Goal: Task Accomplishment & Management: Complete application form

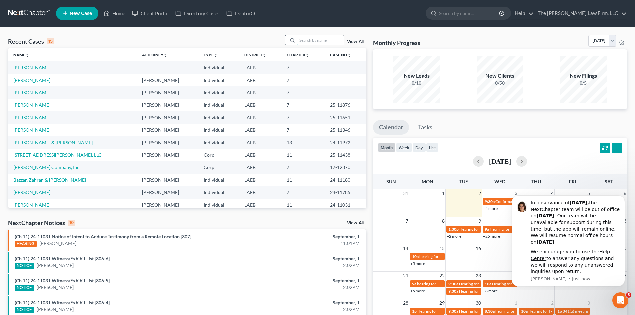
click at [325, 39] on input "search" at bounding box center [321, 40] width 47 height 10
type input "[PERSON_NAME]"
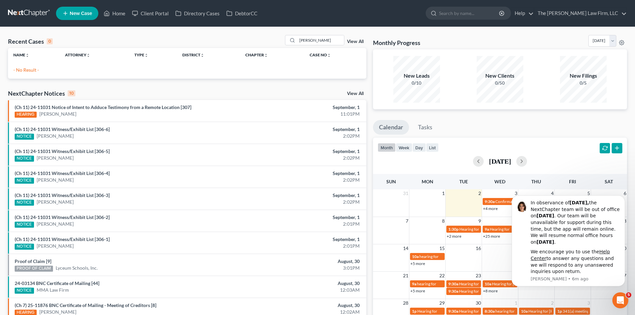
click at [518, 42] on div "Monthly Progress Bankruptcy Bankruptcy [DATE] [DATE] [DATE] [DATE] [DATE] [DATE…" at bounding box center [500, 42] width 254 height 14
click at [73, 16] on span "New Case" at bounding box center [81, 13] width 22 height 5
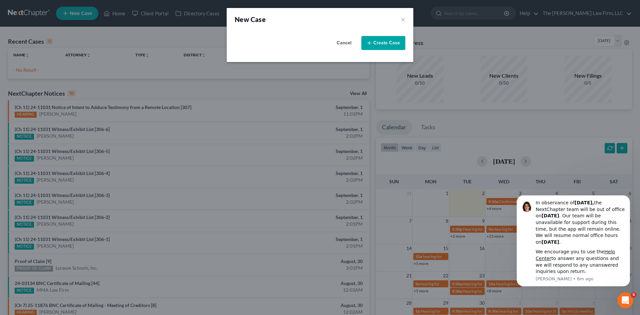
select select "34"
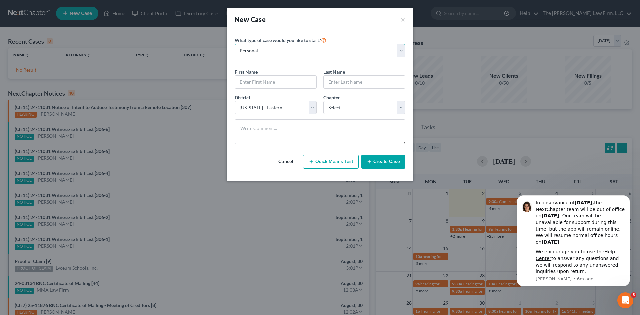
click at [317, 50] on select "Personal Business" at bounding box center [320, 50] width 171 height 13
click at [293, 84] on input "text" at bounding box center [275, 82] width 81 height 13
type input "[PERSON_NAME]"
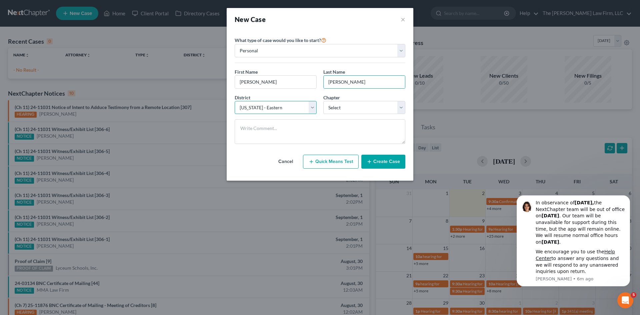
click at [313, 104] on select "Select [US_STATE] - [GEOGRAPHIC_DATA] [US_STATE] - [GEOGRAPHIC_DATA][US_STATE] …" at bounding box center [276, 107] width 82 height 13
click at [337, 107] on select "Select 7 11 12 13" at bounding box center [365, 107] width 82 height 13
select select "0"
click at [324, 101] on select "Select 7 11 12 13" at bounding box center [365, 107] width 82 height 13
click at [291, 131] on textarea at bounding box center [320, 131] width 171 height 25
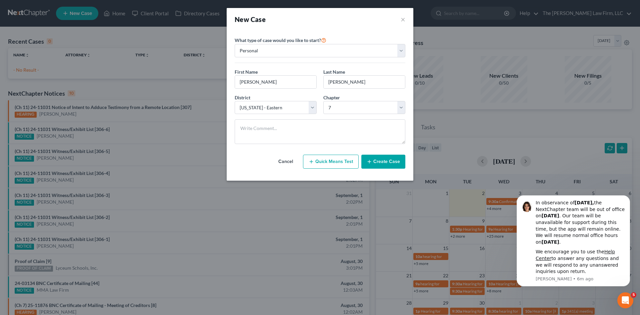
click at [383, 162] on button "Create Case" at bounding box center [384, 162] width 44 height 14
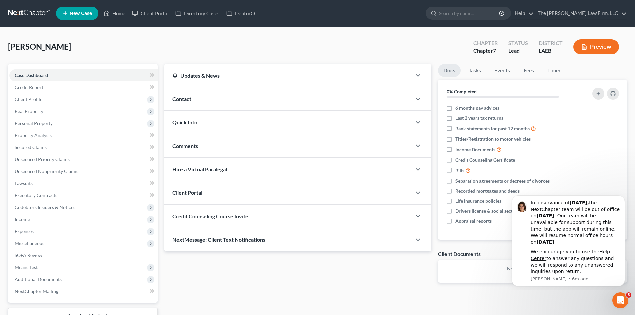
click at [214, 105] on div "Contact" at bounding box center [287, 98] width 247 height 23
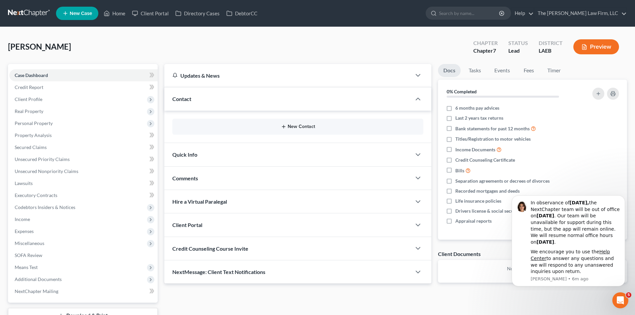
click at [229, 127] on button "New Contact" at bounding box center [298, 126] width 240 height 5
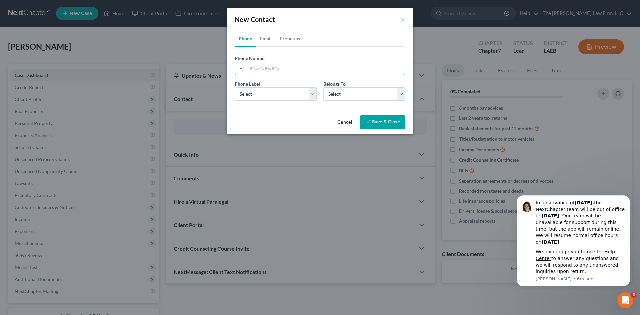
click at [272, 66] on input "tel" at bounding box center [326, 68] width 158 height 13
click at [263, 37] on link "Email" at bounding box center [266, 39] width 20 height 16
click at [246, 37] on link "Phone" at bounding box center [245, 39] width 21 height 16
click at [274, 70] on input "tel" at bounding box center [326, 68] width 158 height 13
click at [319, 68] on input "tel" at bounding box center [326, 68] width 158 height 13
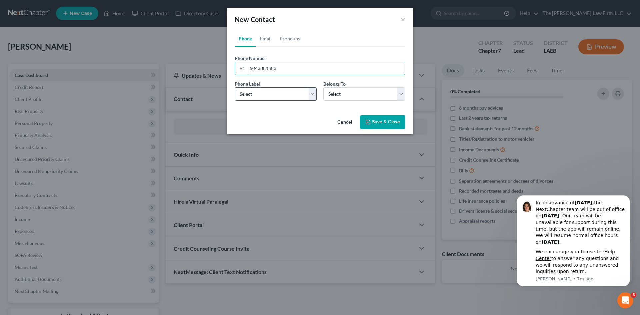
type input "5043384583"
click at [294, 90] on select "Select Mobile Home Work Other" at bounding box center [276, 93] width 82 height 13
select select "0"
click at [235, 87] on select "Select Mobile Home Work Other" at bounding box center [276, 93] width 82 height 13
click at [348, 95] on select "Select Client Other" at bounding box center [365, 93] width 82 height 13
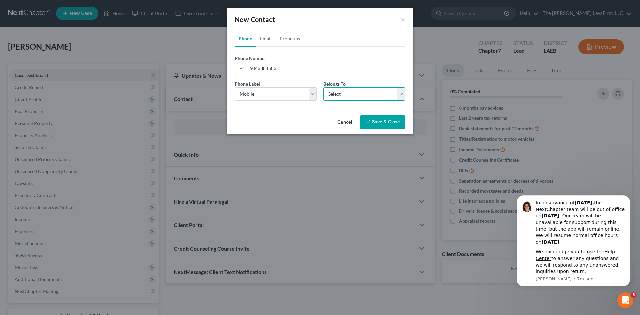
select select "0"
click at [324, 87] on select "Select Client Other" at bounding box center [365, 93] width 82 height 13
click at [266, 38] on link "Email" at bounding box center [266, 39] width 20 height 16
click at [282, 69] on input "email" at bounding box center [326, 68] width 158 height 13
type input "[EMAIL_ADDRESS][DOMAIN_NAME]"
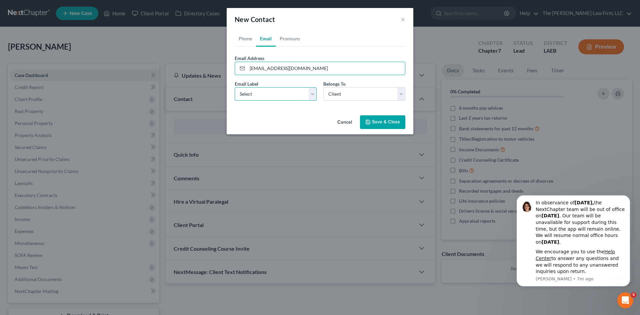
click at [315, 97] on select "Select Home Work Other" at bounding box center [276, 93] width 82 height 13
select select "0"
click at [235, 87] on select "Select Home Work Other" at bounding box center [276, 93] width 82 height 13
click at [338, 94] on select "Select Client Other" at bounding box center [365, 93] width 82 height 13
click at [324, 87] on select "Select Client Other" at bounding box center [365, 93] width 82 height 13
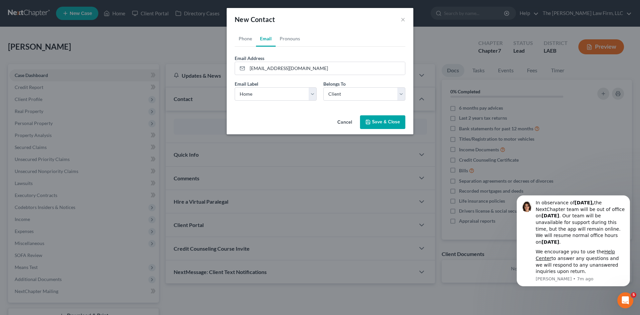
click at [379, 118] on button "Save & Close" at bounding box center [382, 122] width 45 height 14
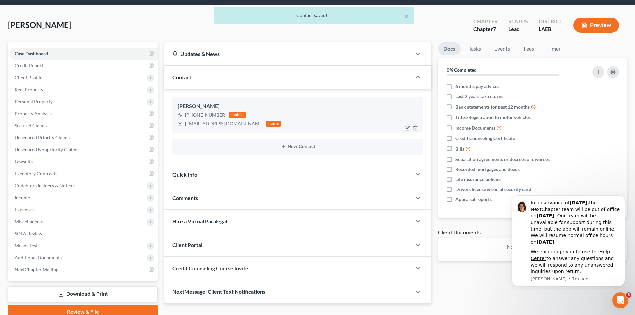
scroll to position [33, 0]
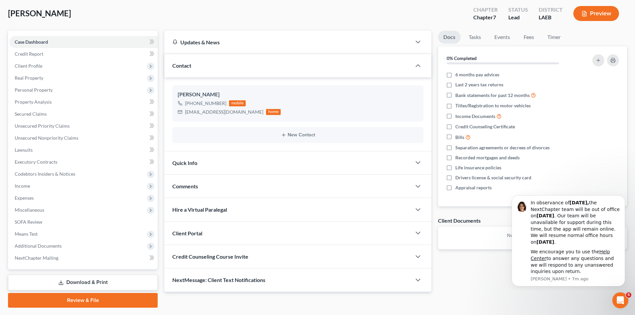
click at [222, 260] on div "Credit Counseling Course Invite" at bounding box center [287, 256] width 247 height 23
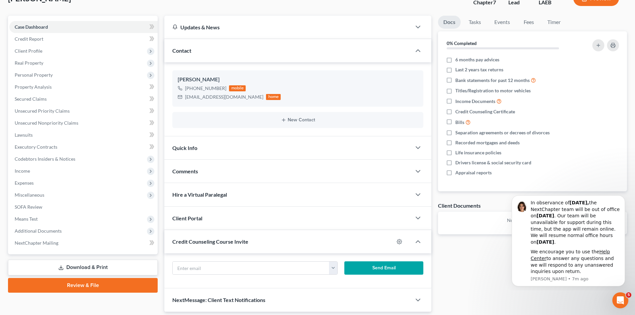
scroll to position [71, 0]
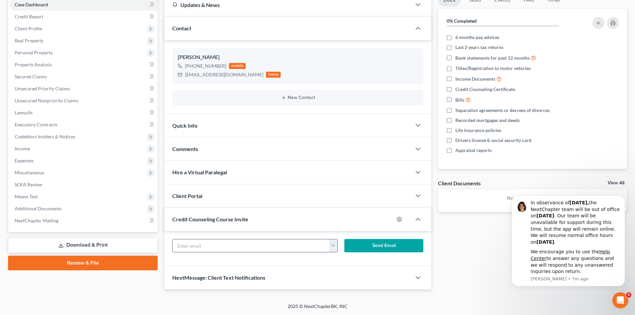
click at [252, 244] on input "text" at bounding box center [251, 245] width 157 height 13
type input "[EMAIL_ADDRESS][DOMAIN_NAME]"
click at [348, 245] on button "Send Email" at bounding box center [384, 245] width 79 height 13
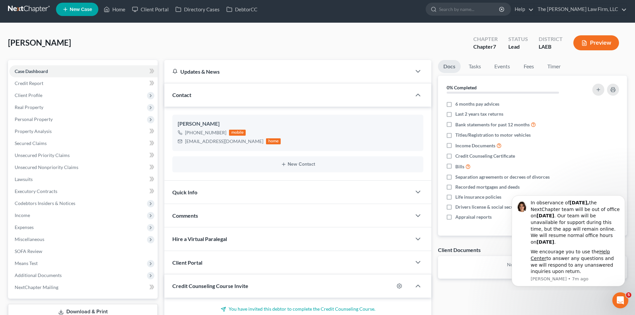
scroll to position [0, 0]
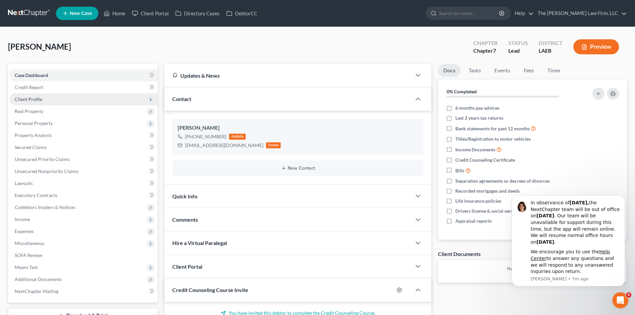
click at [46, 96] on span "Client Profile" at bounding box center [83, 99] width 148 height 12
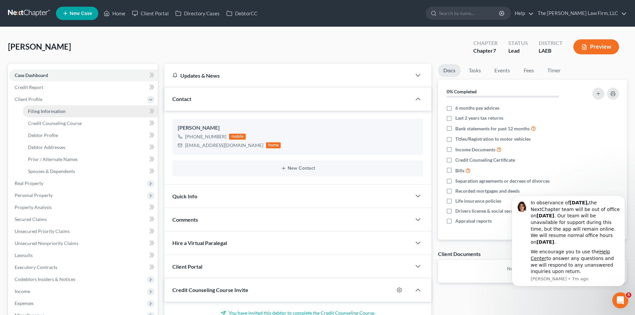
click at [88, 114] on link "Filing Information" at bounding box center [90, 111] width 135 height 12
select select "1"
select select "0"
select select "34"
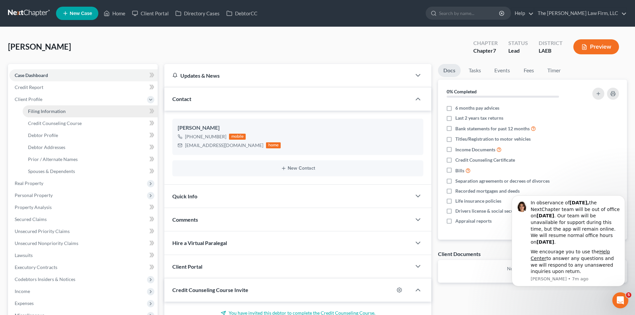
select select "19"
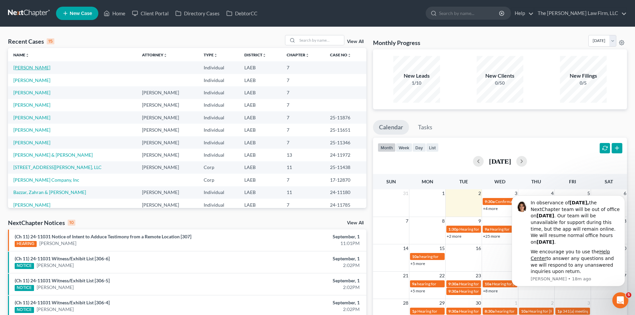
click at [21, 67] on link "[PERSON_NAME]" at bounding box center [31, 68] width 37 height 6
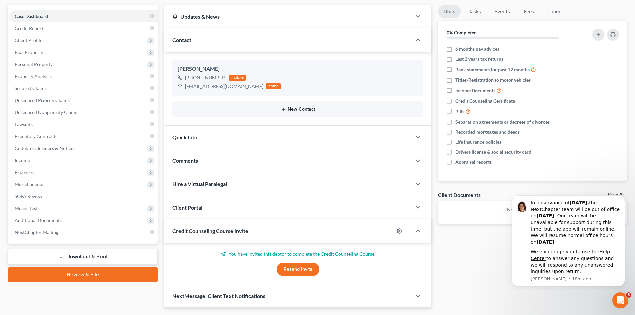
scroll to position [67, 0]
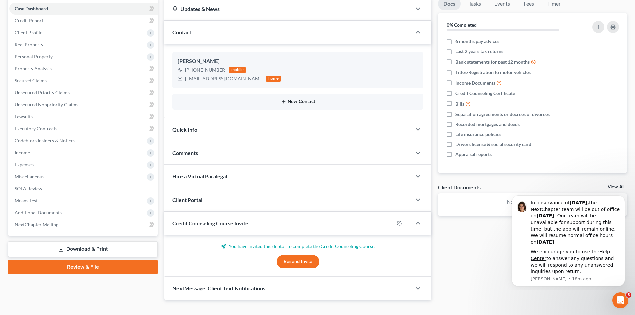
click at [286, 101] on icon "button" at bounding box center [283, 101] width 5 height 5
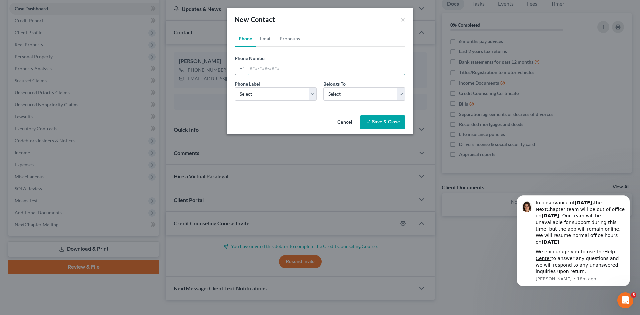
click at [281, 67] on input "tel" at bounding box center [326, 68] width 158 height 13
type input "5047011731"
click at [286, 95] on select "Select Mobile Home Work Other" at bounding box center [276, 93] width 82 height 13
select select "0"
click at [235, 87] on select "Select Mobile Home Work Other" at bounding box center [276, 93] width 82 height 13
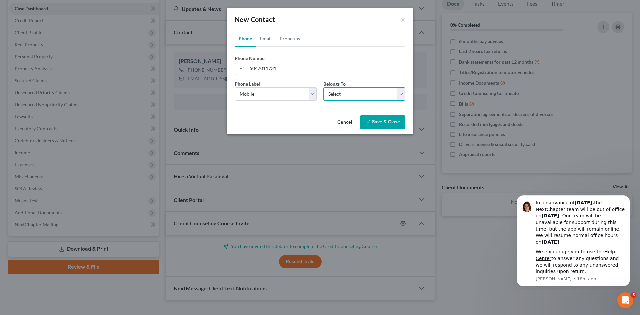
click at [340, 95] on select "Select Client Other" at bounding box center [365, 93] width 82 height 13
select select "1"
click at [324, 87] on select "Select Client Other" at bounding box center [365, 93] width 82 height 13
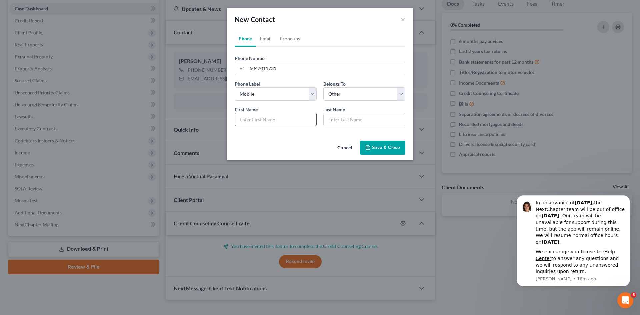
click at [286, 120] on input "text" at bounding box center [275, 119] width 81 height 13
type input "Maria"
type input "Rivera"
click at [384, 147] on button "Save & Close" at bounding box center [382, 148] width 45 height 14
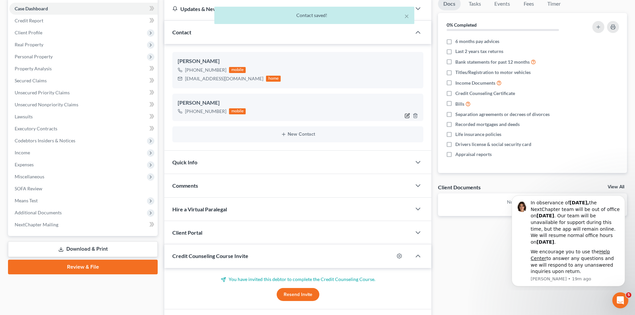
click at [408, 117] on icon "button" at bounding box center [407, 115] width 5 height 5
select select "0"
select select "1"
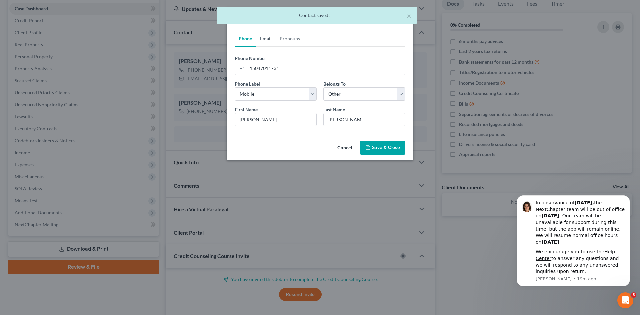
click at [269, 41] on link "Email" at bounding box center [266, 39] width 20 height 16
click at [280, 70] on input "email" at bounding box center [326, 68] width 158 height 13
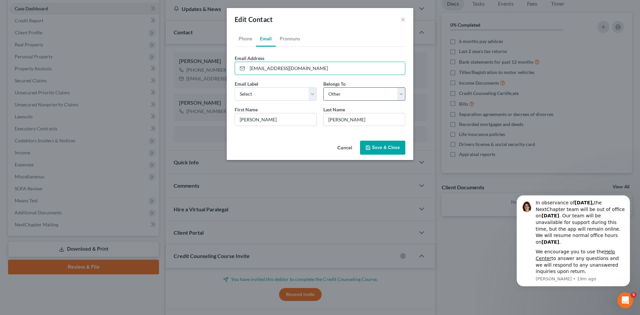
type input "mariarivera_7@yahoo.com"
click at [340, 92] on select "Select Client Other" at bounding box center [365, 93] width 82 height 13
click at [324, 87] on select "Select Client Other" at bounding box center [365, 93] width 82 height 13
click at [300, 98] on select "Select Home Work Other" at bounding box center [276, 93] width 82 height 13
select select "0"
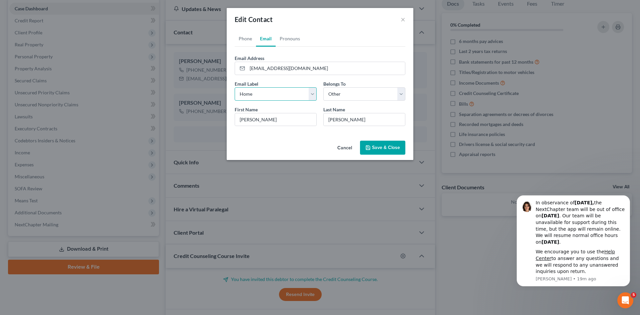
click at [235, 87] on select "Select Home Work Other" at bounding box center [276, 93] width 82 height 13
click at [368, 144] on button "Save & Close" at bounding box center [382, 148] width 45 height 14
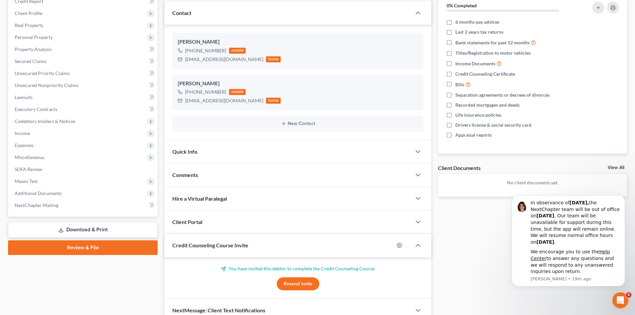
scroll to position [119, 0]
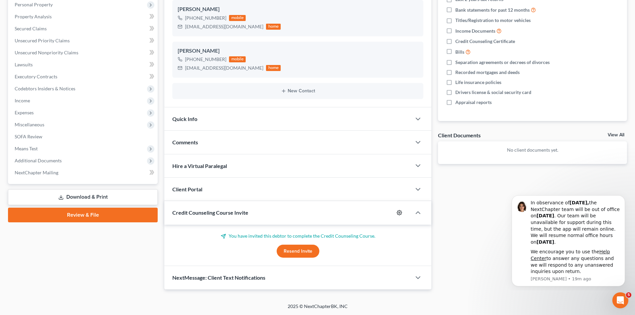
click at [401, 213] on icon "button" at bounding box center [399, 212] width 5 height 5
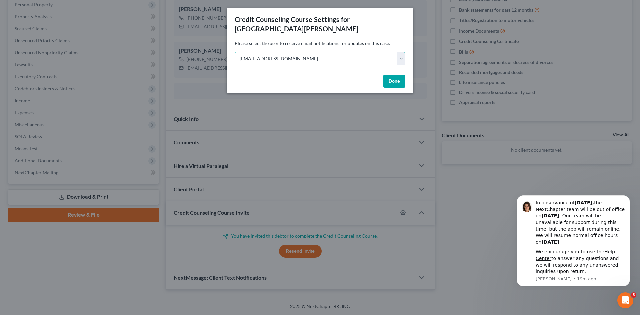
click at [397, 52] on select "Select pgarrity@derbeslaw.com ederbes@derbeslaw.com ajdiv@derbeslaw.com fbunol@…" at bounding box center [320, 58] width 171 height 13
select select "3"
click at [235, 52] on select "Select pgarrity@derbeslaw.com ederbes@derbeslaw.com ajdiv@derbeslaw.com fbunol@…" at bounding box center [320, 58] width 171 height 13
click at [398, 75] on button "Done" at bounding box center [395, 81] width 22 height 13
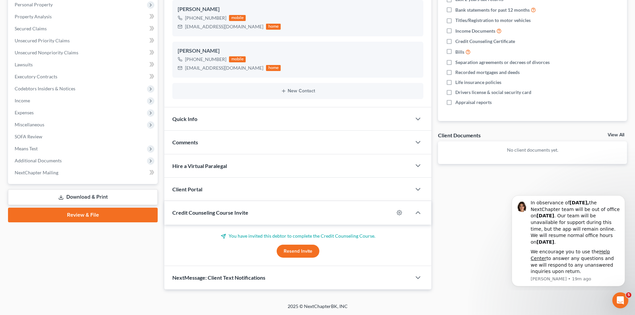
click at [306, 251] on button "Resend Invite" at bounding box center [298, 251] width 43 height 13
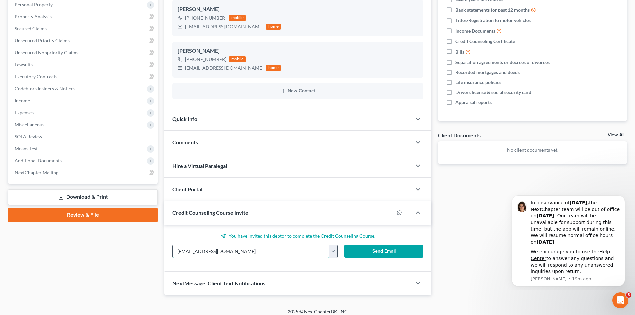
click at [296, 253] on input "[EMAIL_ADDRESS][DOMAIN_NAME]" at bounding box center [251, 251] width 157 height 13
click at [331, 253] on button "button" at bounding box center [333, 251] width 8 height 13
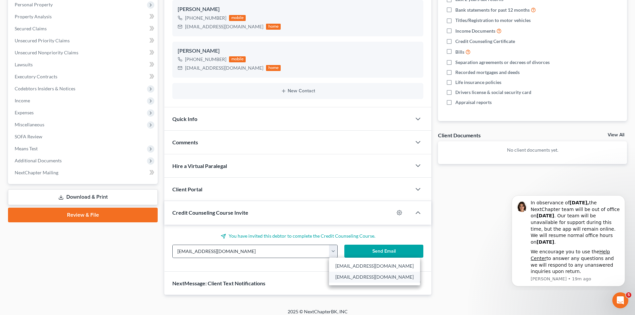
click at [361, 281] on link "mariarivera_7@yahoo.com" at bounding box center [374, 276] width 91 height 11
type input "mariarivera_7@yahoo.com"
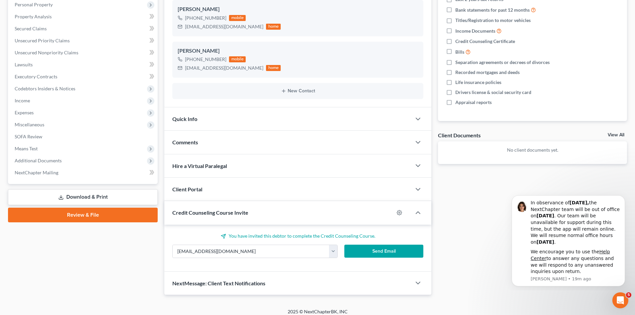
click at [374, 252] on button "Send Email" at bounding box center [384, 251] width 79 height 13
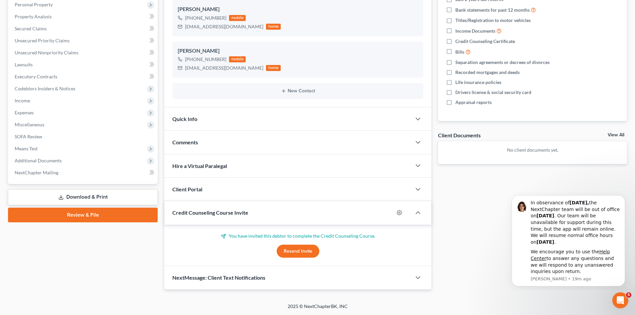
click at [424, 213] on div at bounding box center [422, 212] width 20 height 13
click at [422, 214] on div at bounding box center [422, 212] width 20 height 13
click at [422, 215] on icon "button" at bounding box center [418, 213] width 8 height 8
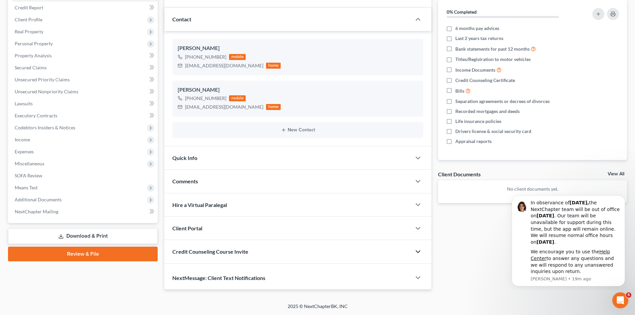
scroll to position [77, 0]
